Goal: Transaction & Acquisition: Purchase product/service

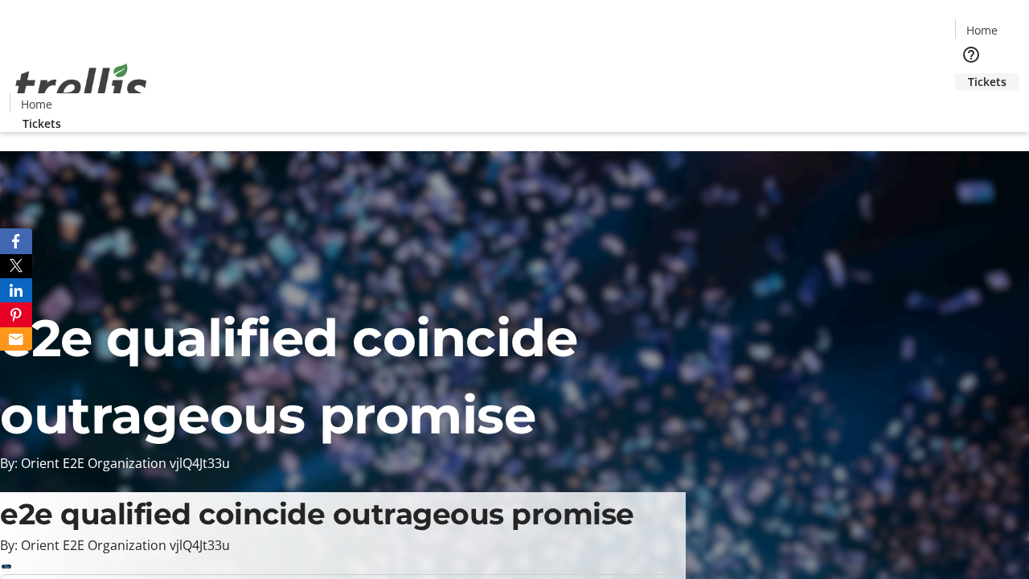
click at [968, 73] on span "Tickets" at bounding box center [987, 81] width 39 height 17
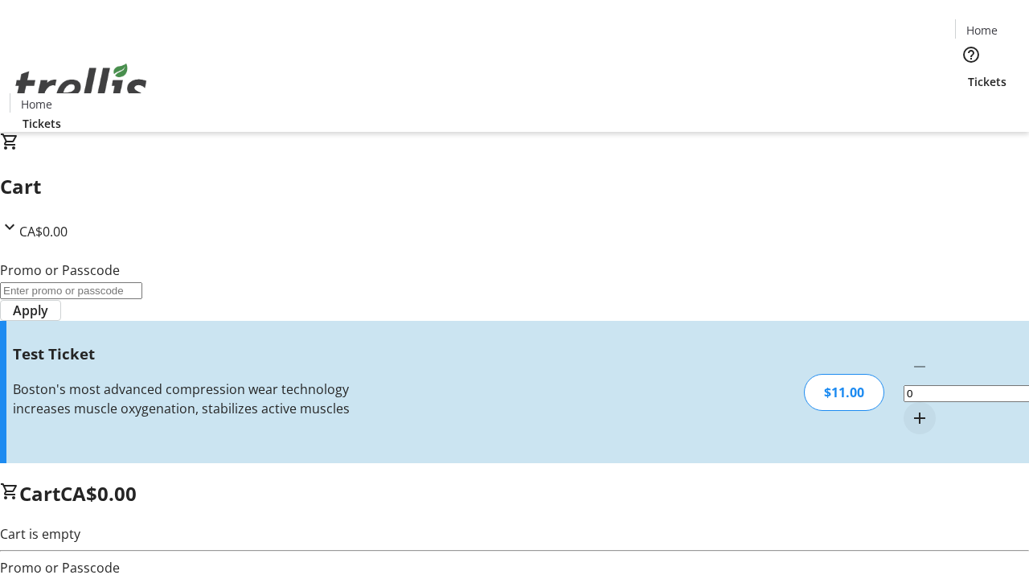
click at [910, 408] on mat-icon "Increment by one" at bounding box center [919, 417] width 19 height 19
type input "1"
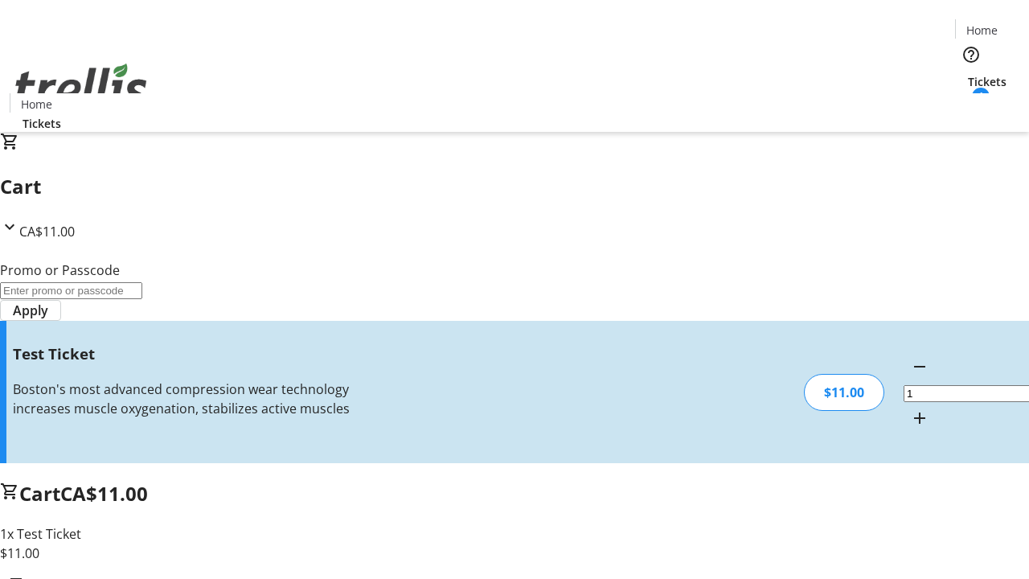
type input "UNLOCK"
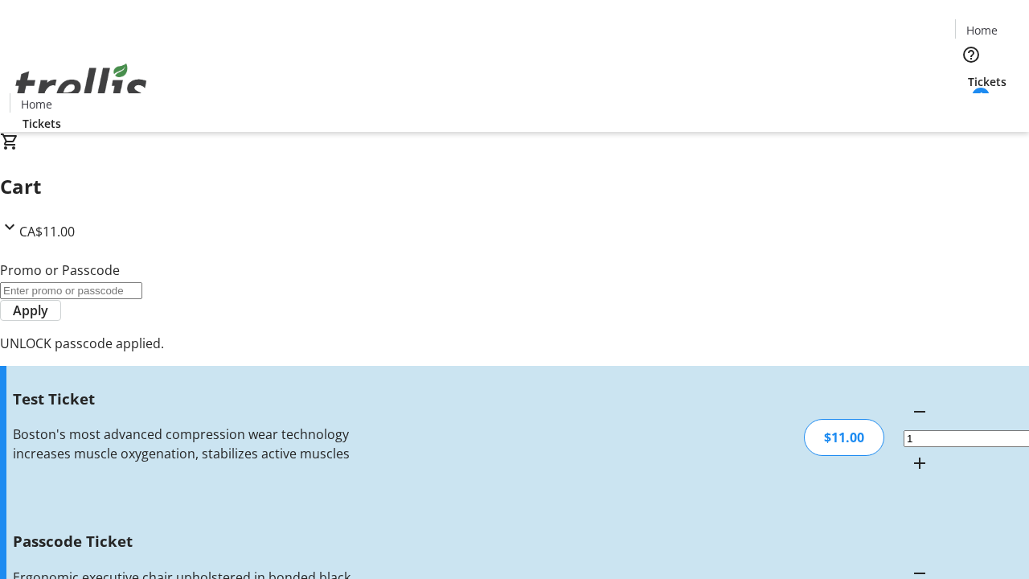
type input "5"
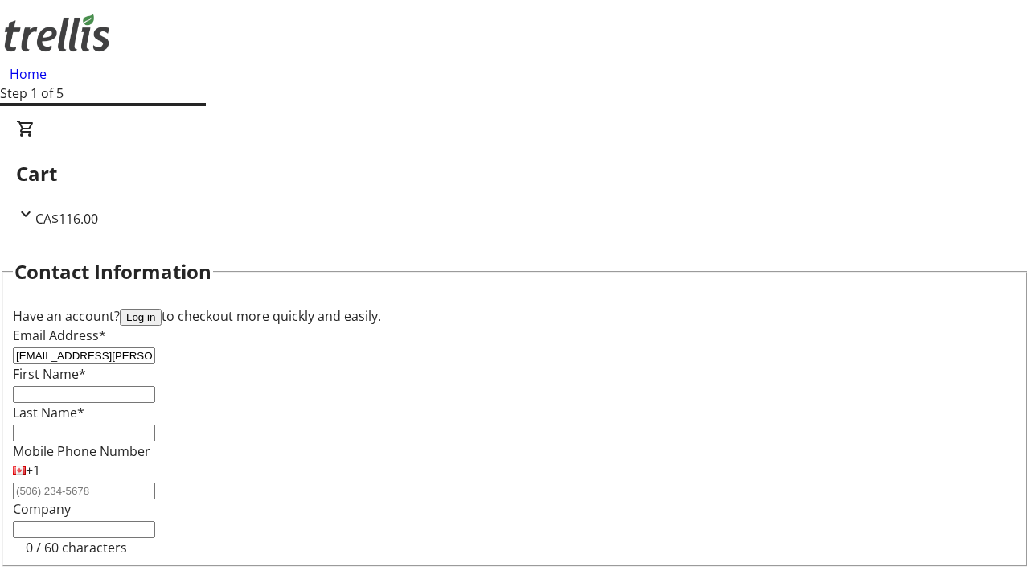
type input "[EMAIL_ADDRESS][PERSON_NAME][DOMAIN_NAME]"
type input "Haven"
type input "[PERSON_NAME]"
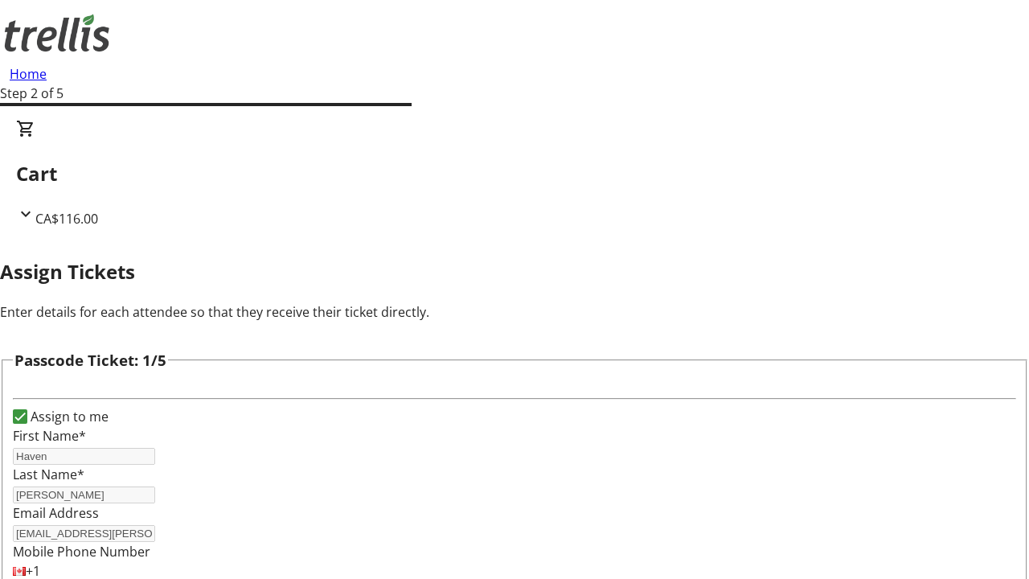
type input "Forest"
type input "[PERSON_NAME]"
type input "Rhianna"
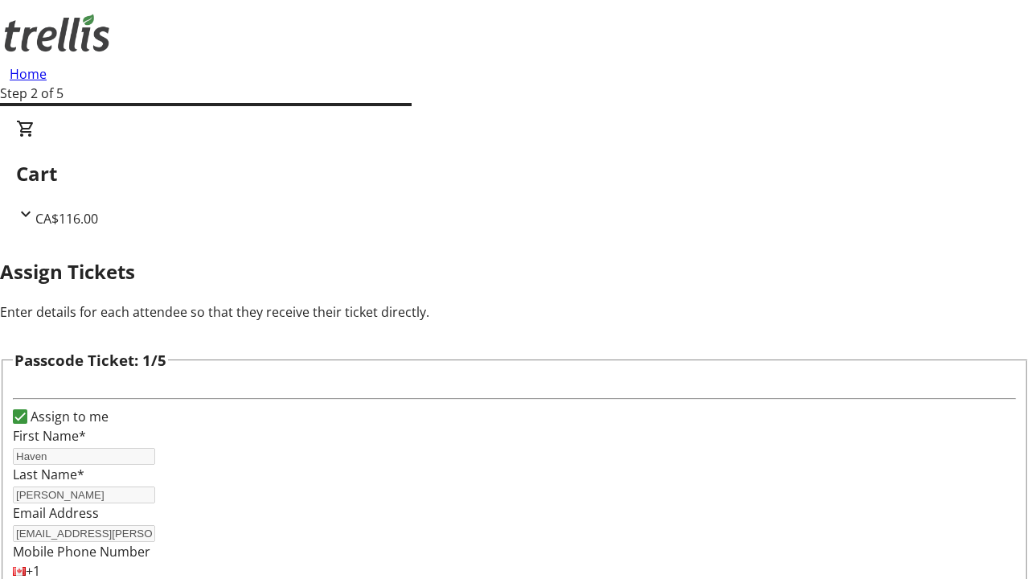
type input "Bins"
checkbox input "true"
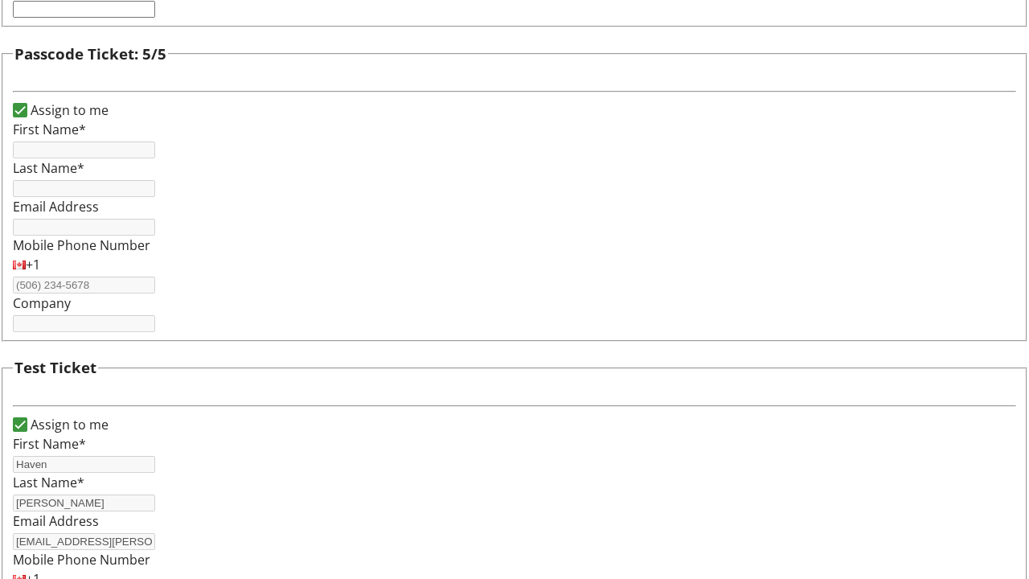
type input "Haven"
type input "[PERSON_NAME]"
type input "[EMAIL_ADDRESS][PERSON_NAME][DOMAIN_NAME]"
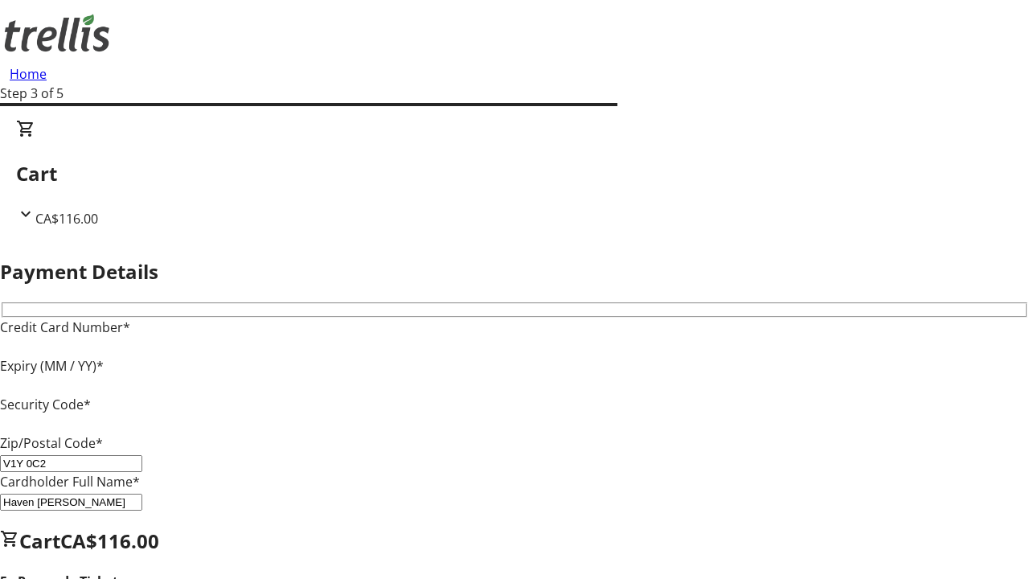
type input "V1Y 0C2"
